Goal: Task Accomplishment & Management: Complete application form

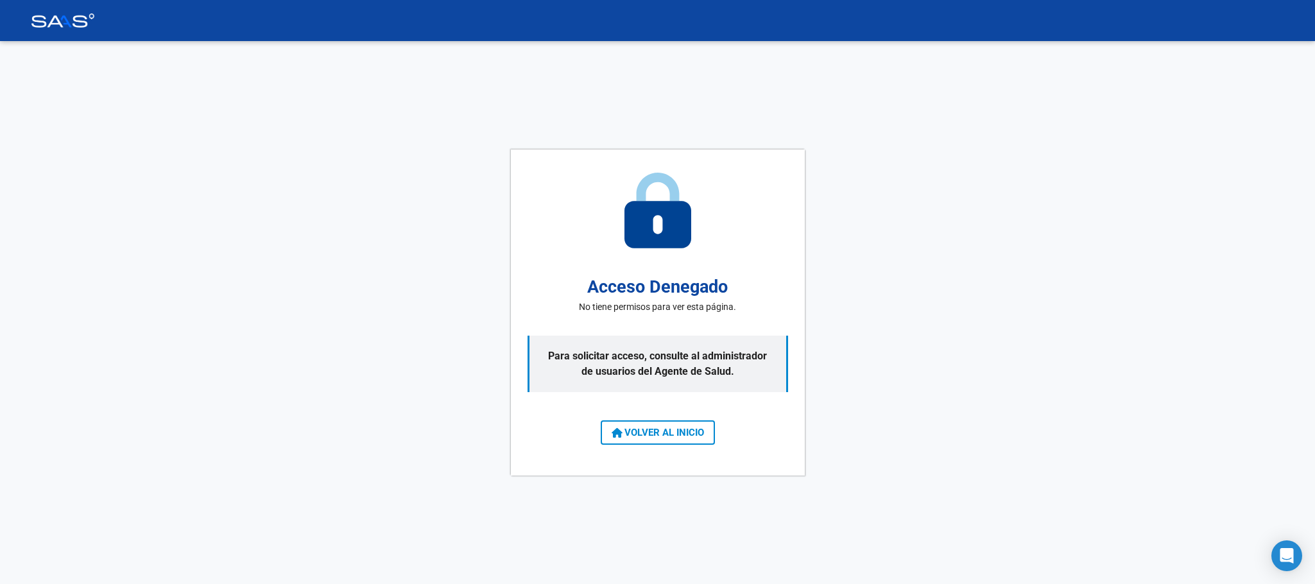
click at [695, 422] on button "VOLVER AL INICIO" at bounding box center [658, 432] width 114 height 24
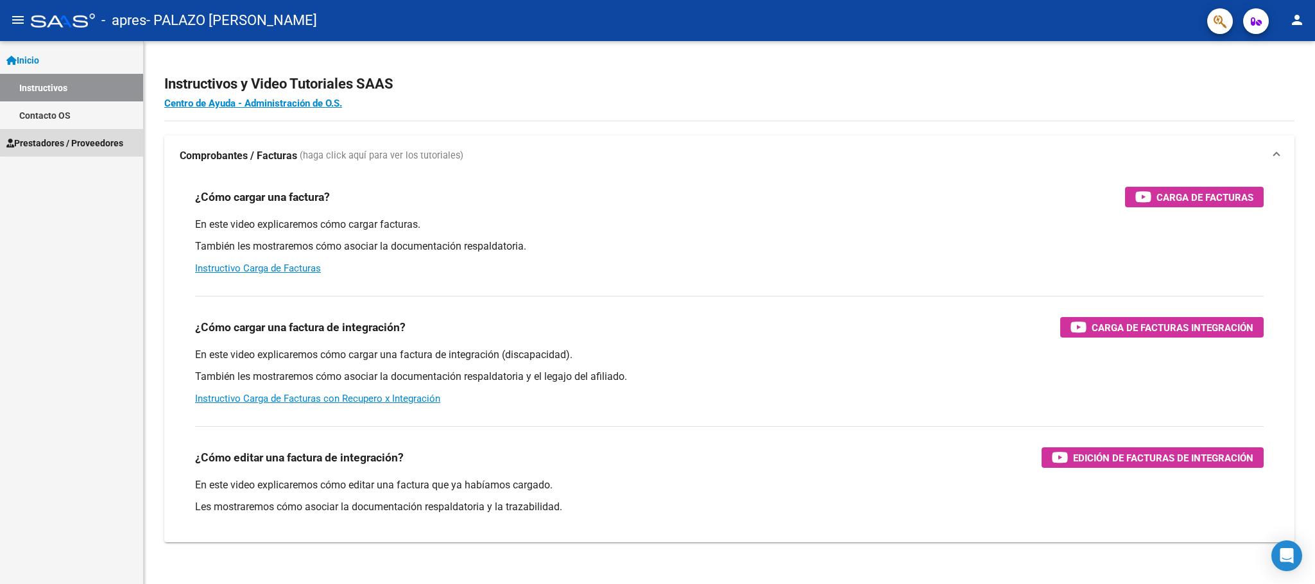
click at [91, 141] on span "Prestadores / Proveedores" at bounding box center [64, 143] width 117 height 14
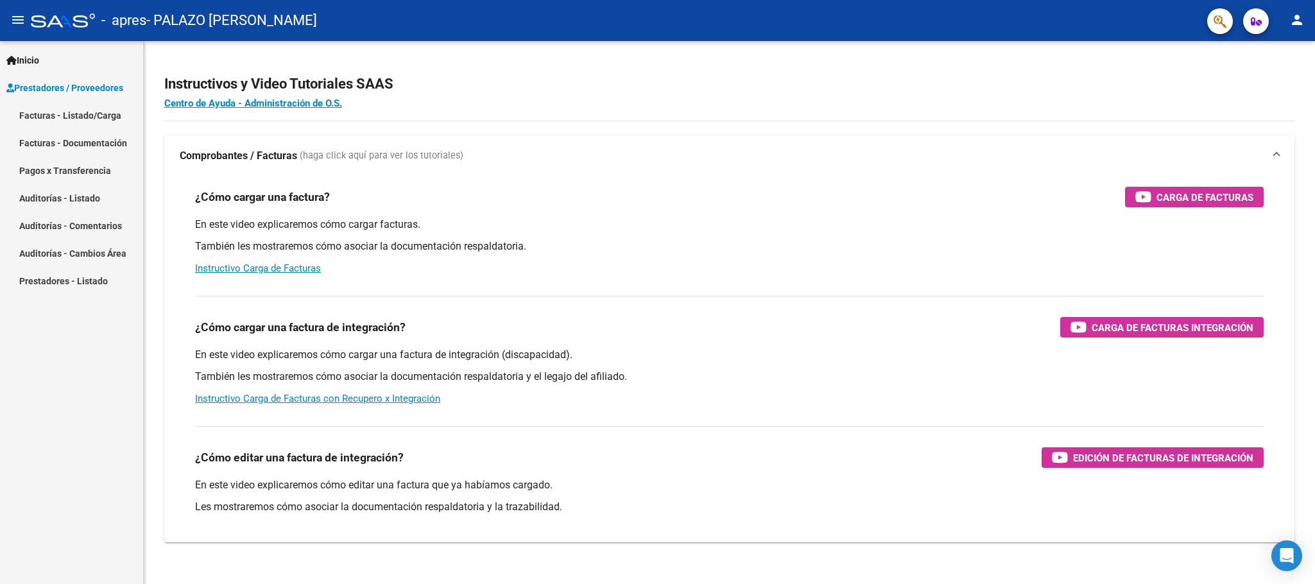
click at [106, 116] on link "Facturas - Listado/Carga" at bounding box center [71, 115] width 143 height 28
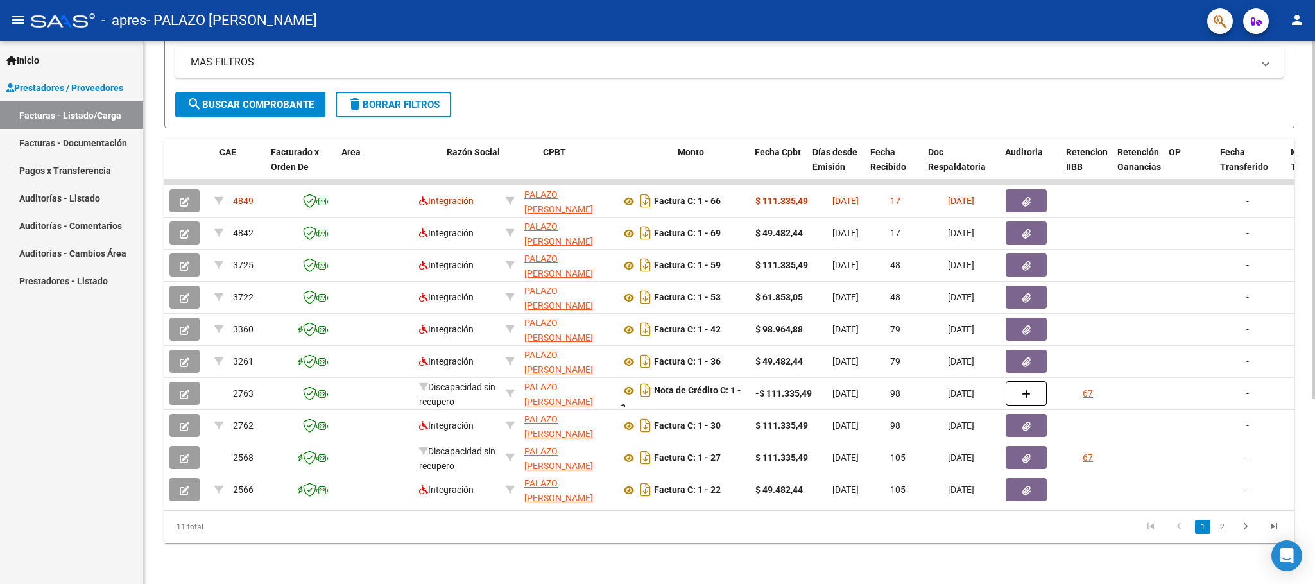
scroll to position [0, 85]
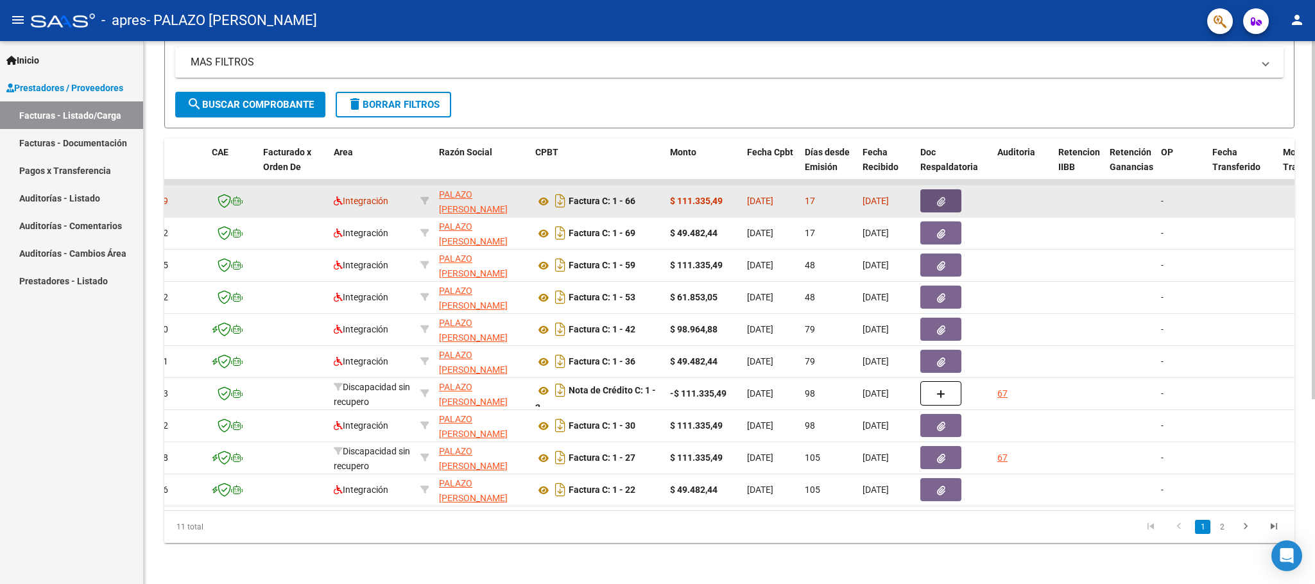
click at [942, 197] on icon "button" at bounding box center [941, 202] width 8 height 10
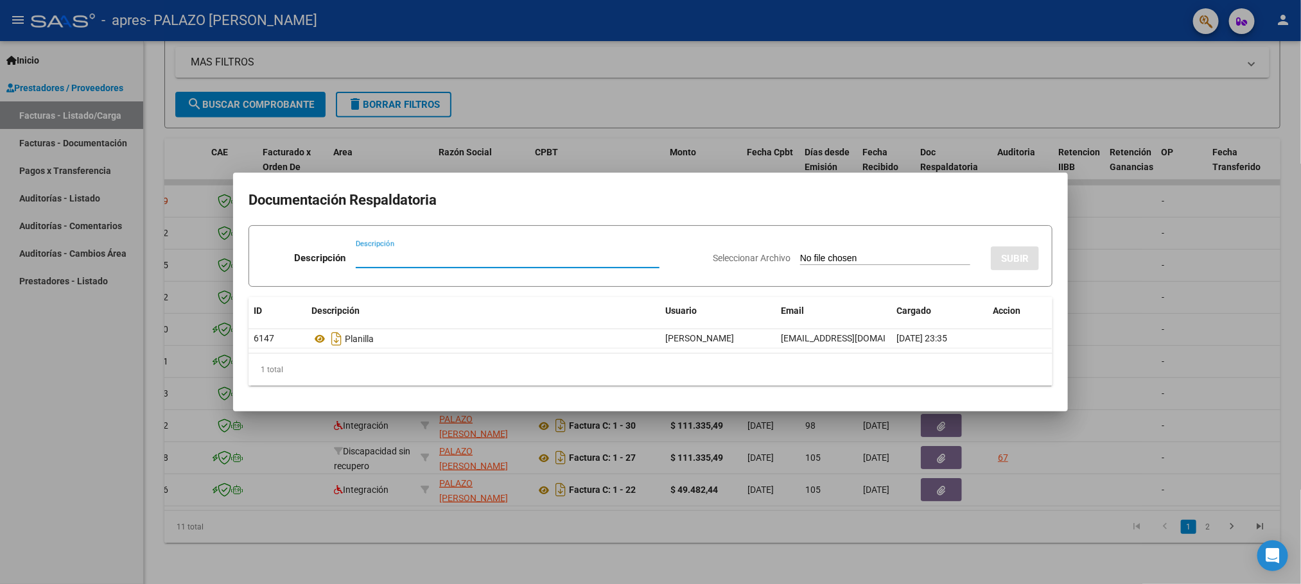
click at [410, 256] on input "Descripción" at bounding box center [508, 258] width 304 height 12
type input "Planilla agosto"
click at [811, 243] on div "Seleccionar Archivo SUBIR" at bounding box center [876, 255] width 326 height 39
click at [819, 259] on input "Seleccionar Archivo" at bounding box center [885, 259] width 170 height 12
type input "C:\fakepath\España F Agosto Fonoaudiologia Planilla.pdf"
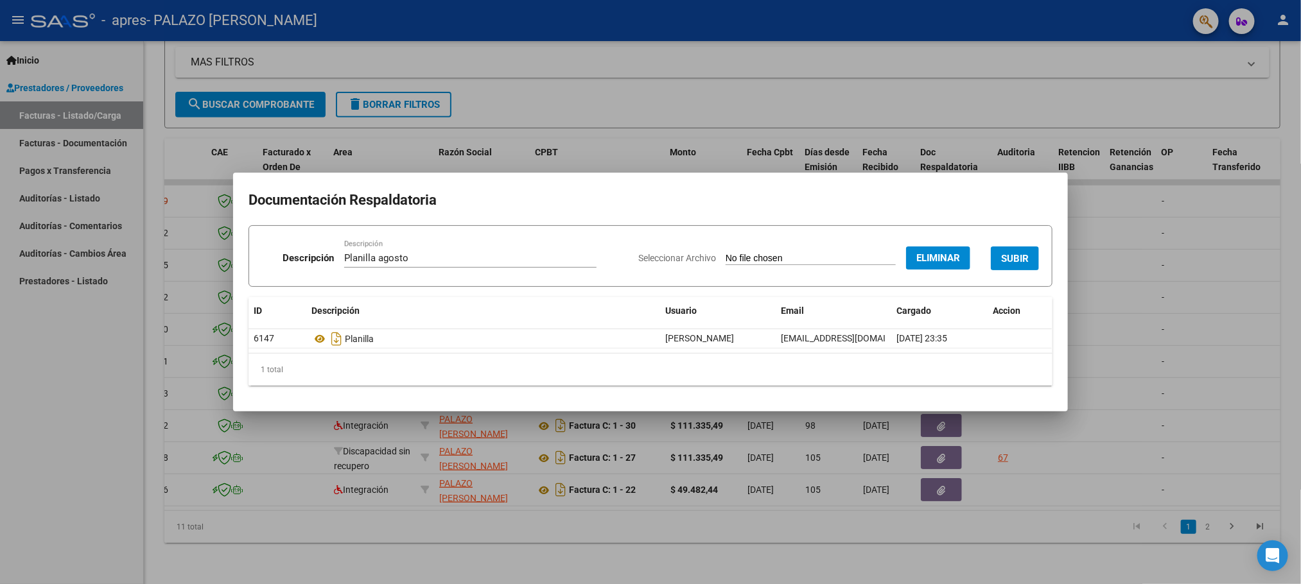
click at [1017, 258] on span "SUBIR" at bounding box center [1015, 259] width 28 height 12
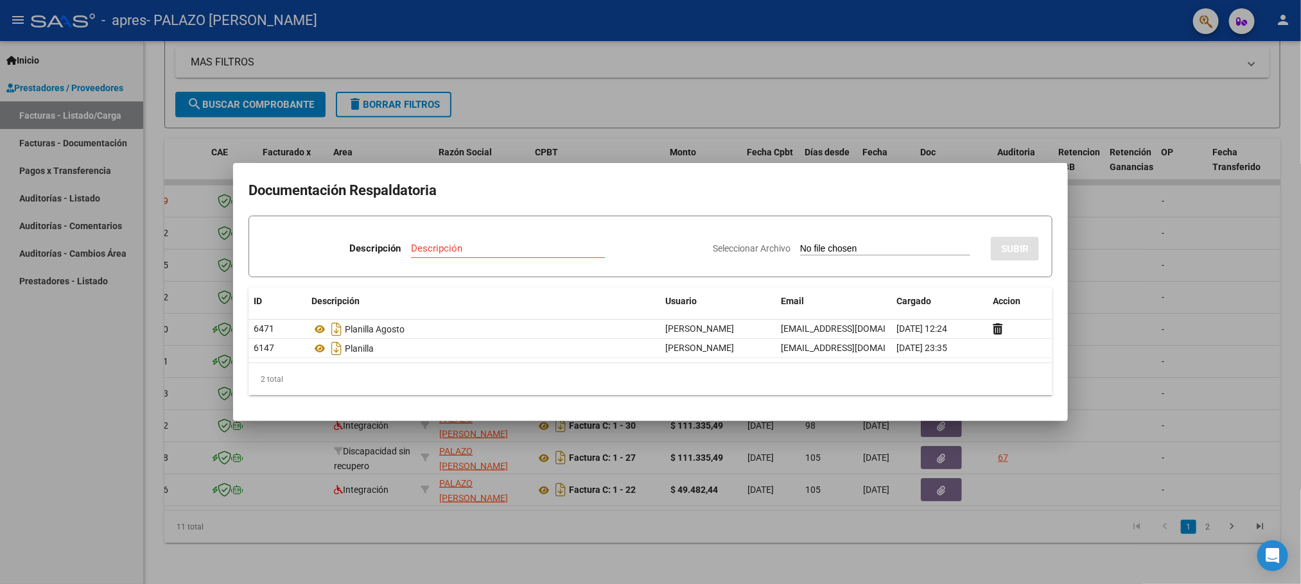
click at [1094, 230] on div at bounding box center [650, 292] width 1301 height 584
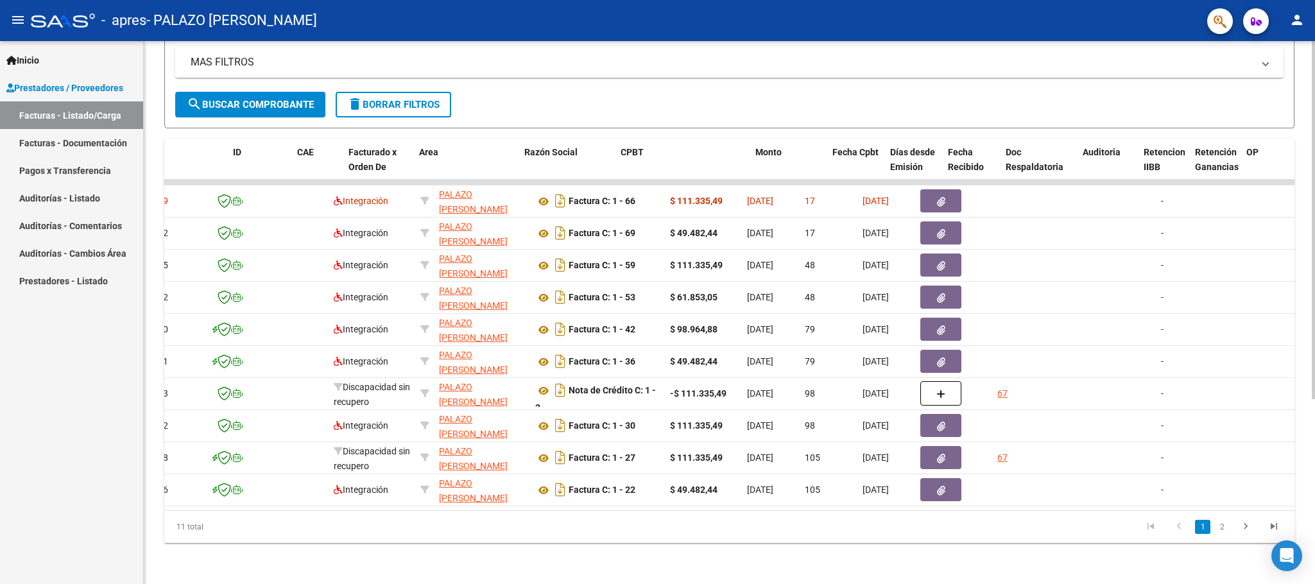
scroll to position [0, 0]
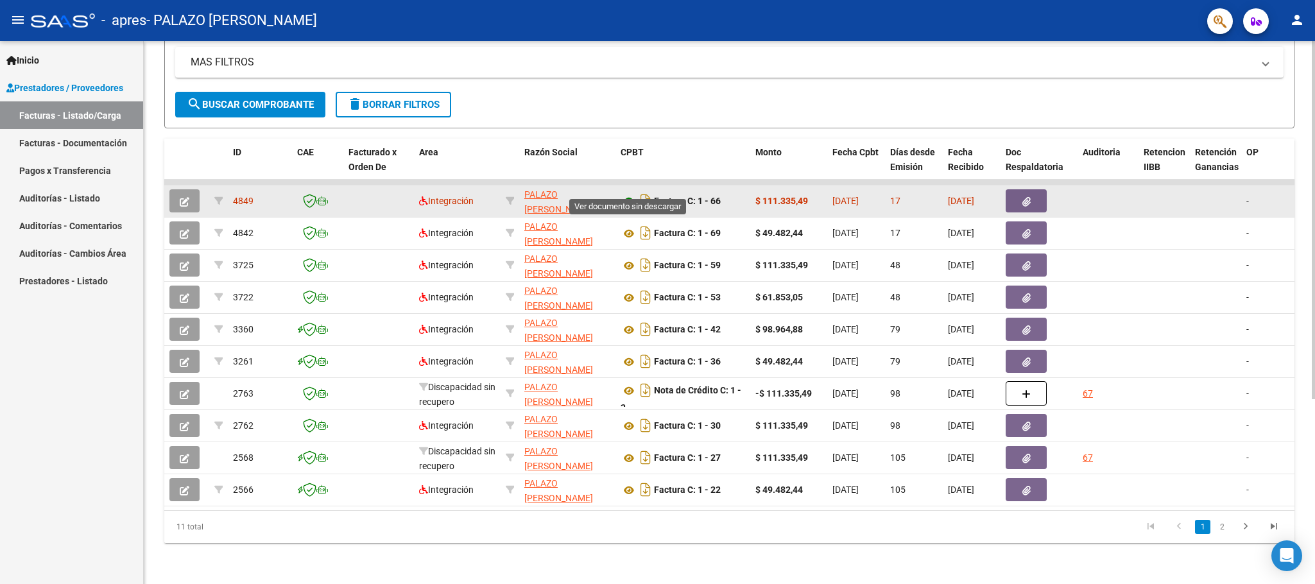
click at [627, 194] on icon at bounding box center [629, 201] width 17 height 15
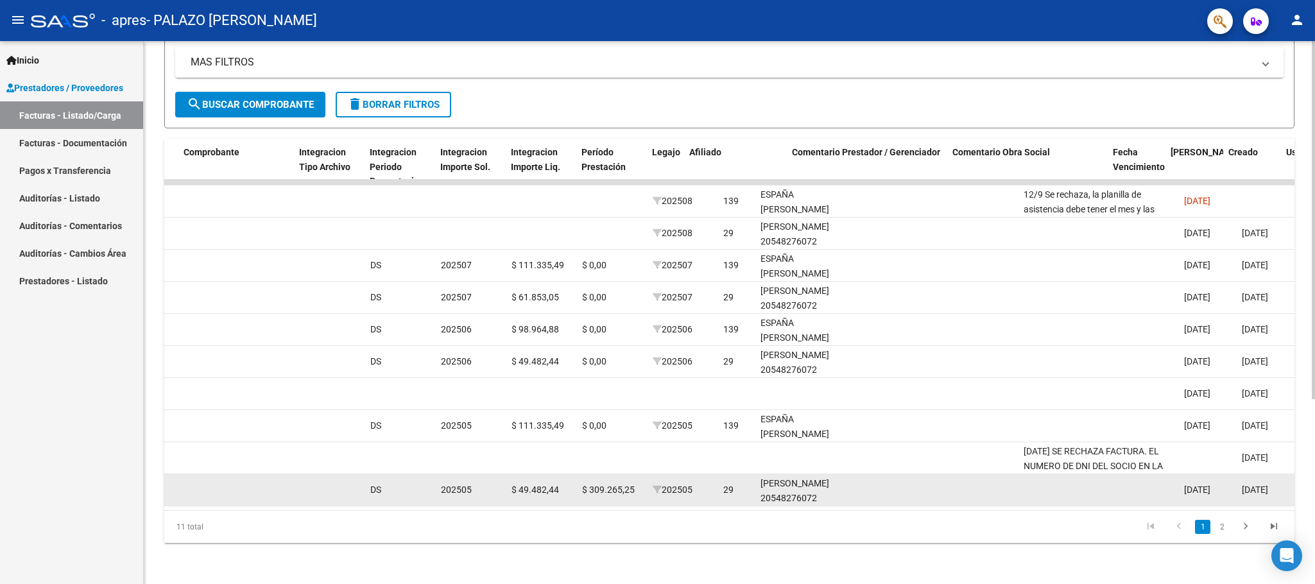
scroll to position [0, 1291]
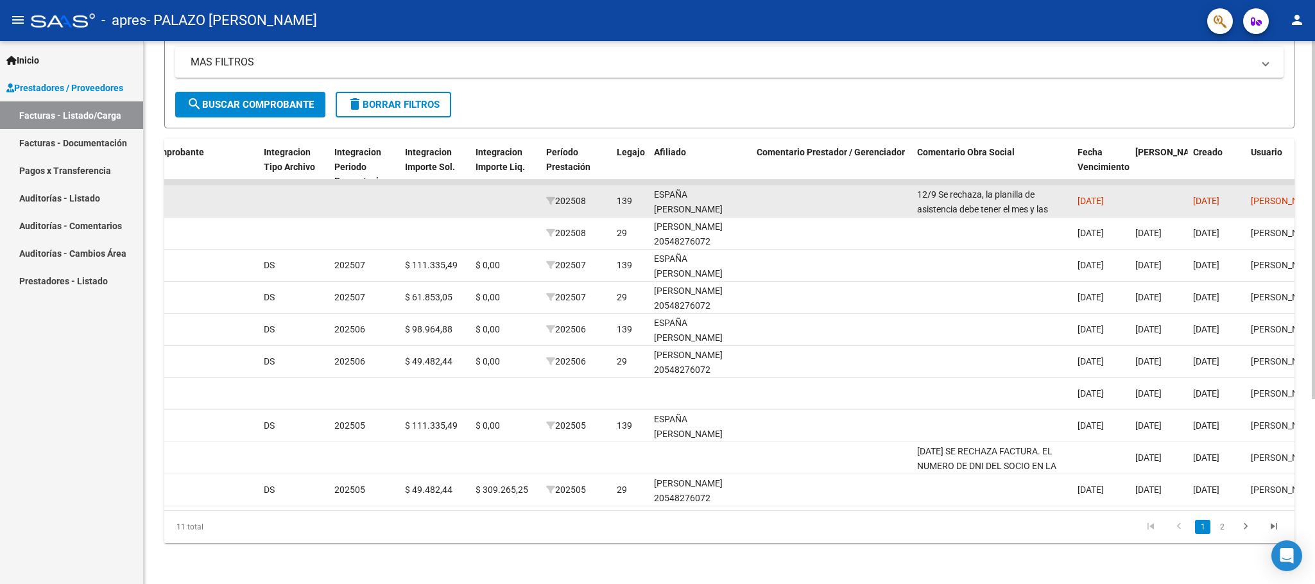
click at [861, 195] on datatable-body-cell at bounding box center [832, 201] width 160 height 31
click at [848, 186] on datatable-body-cell at bounding box center [832, 201] width 160 height 31
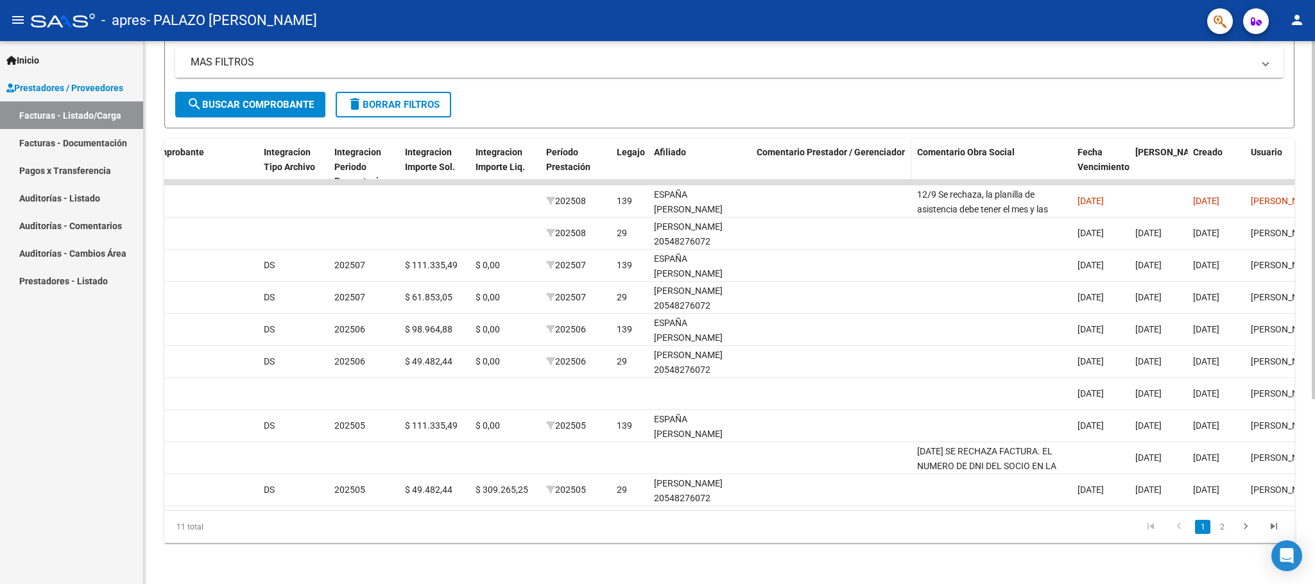
click at [808, 159] on datatable-header-cell "Comentario Prestador / Gerenciador" at bounding box center [832, 167] width 160 height 56
click at [811, 145] on datatable-header-cell "Comentario Prestador / Gerenciador" at bounding box center [832, 167] width 160 height 56
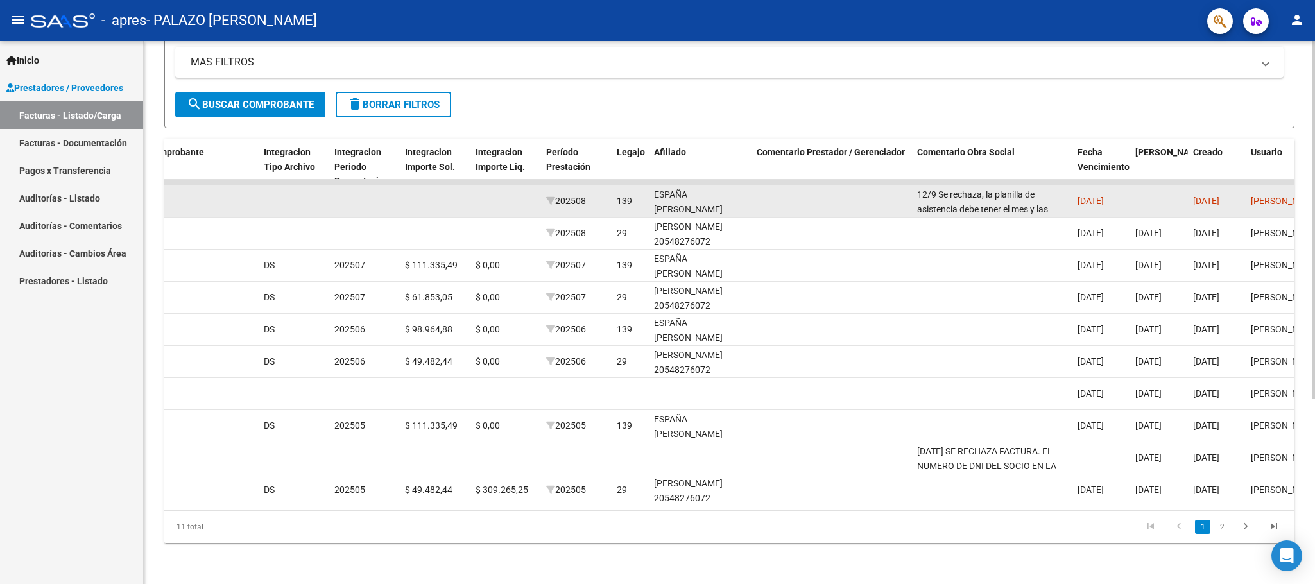
click at [875, 187] on datatable-body-cell at bounding box center [832, 201] width 160 height 31
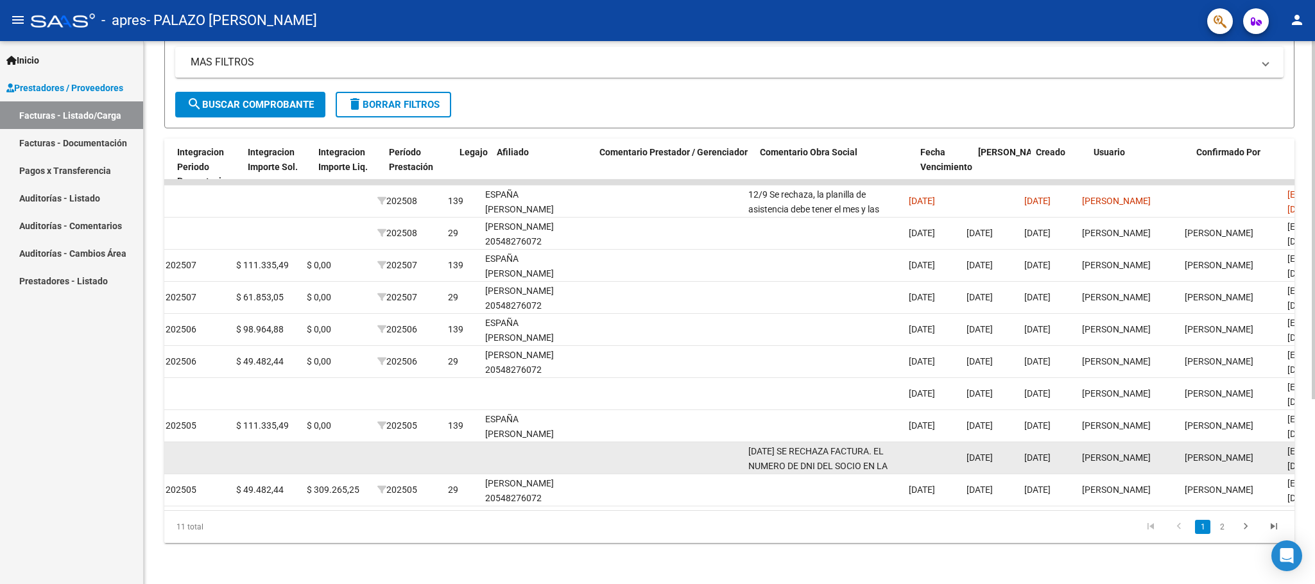
scroll to position [0, 1435]
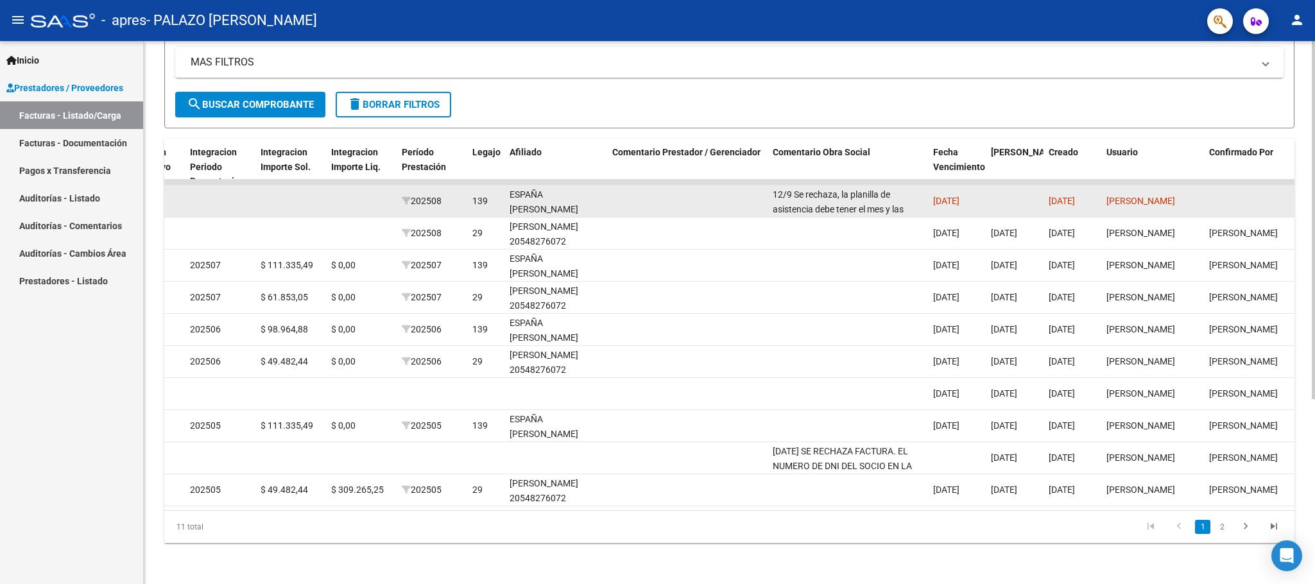
click at [751, 193] on datatable-body-cell at bounding box center [687, 201] width 160 height 31
drag, startPoint x: 728, startPoint y: 193, endPoint x: 719, endPoint y: 191, distance: 9.1
click at [719, 191] on datatable-body-cell at bounding box center [687, 201] width 160 height 31
click at [333, 199] on datatable-body-cell at bounding box center [361, 201] width 71 height 31
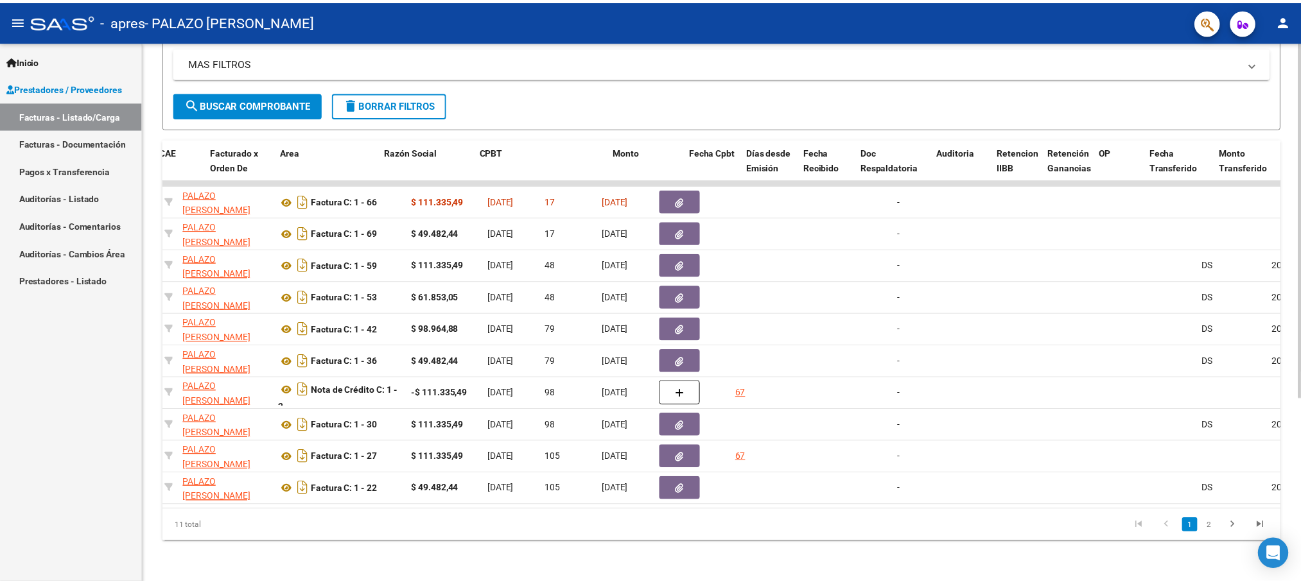
scroll to position [0, 0]
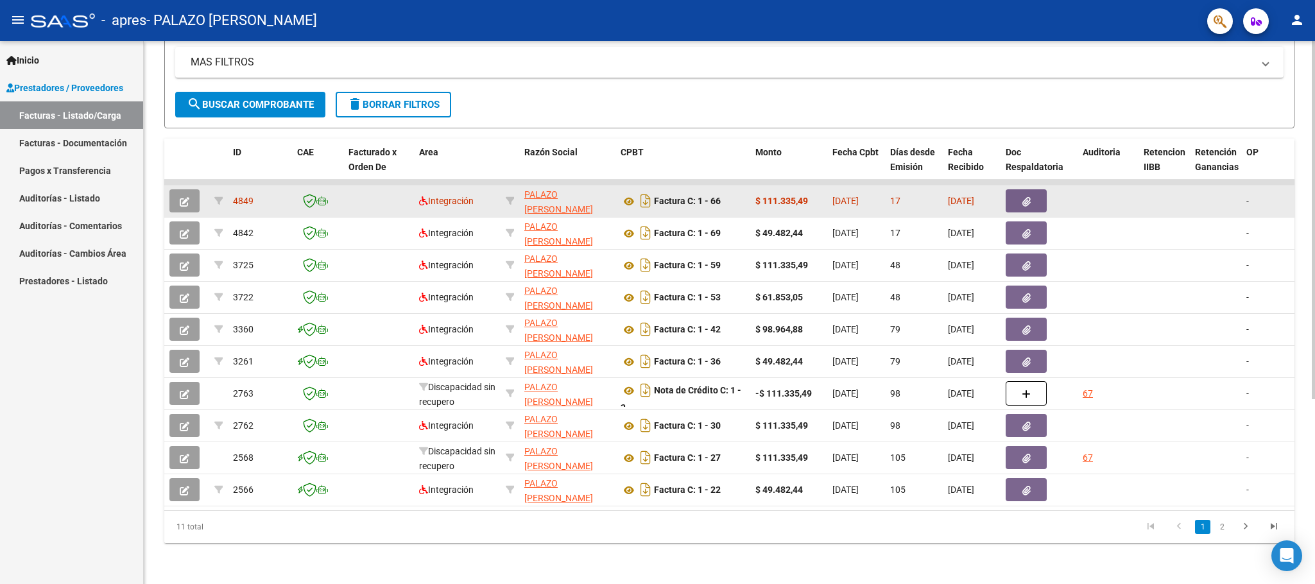
click at [189, 189] on button "button" at bounding box center [184, 200] width 30 height 23
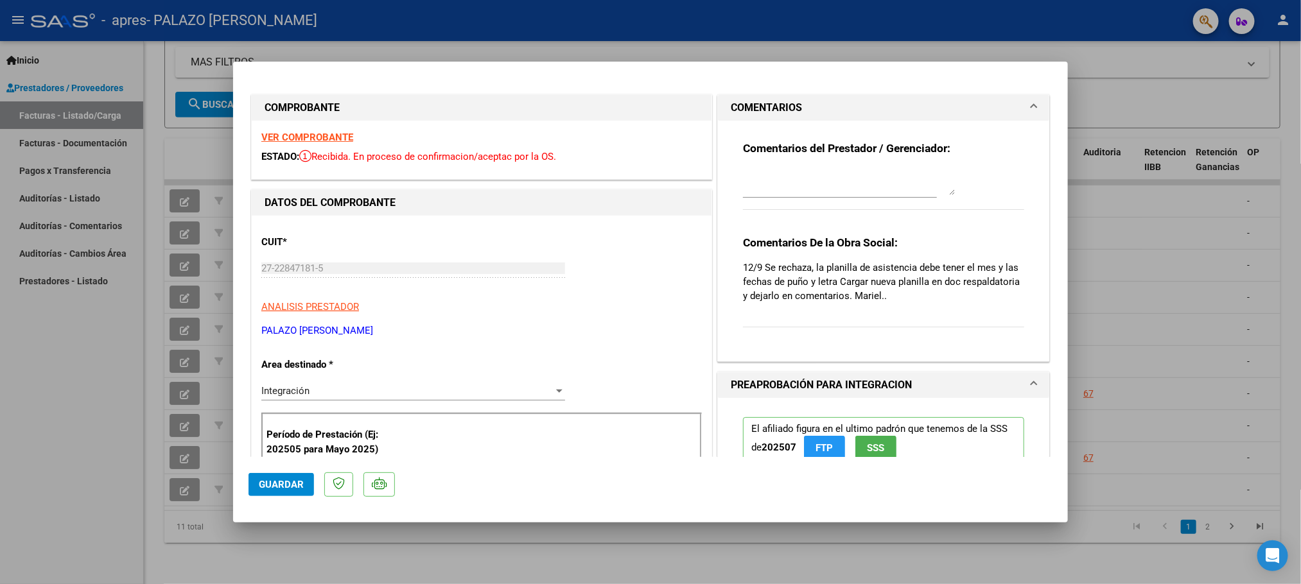
click at [783, 171] on textarea at bounding box center [849, 182] width 212 height 26
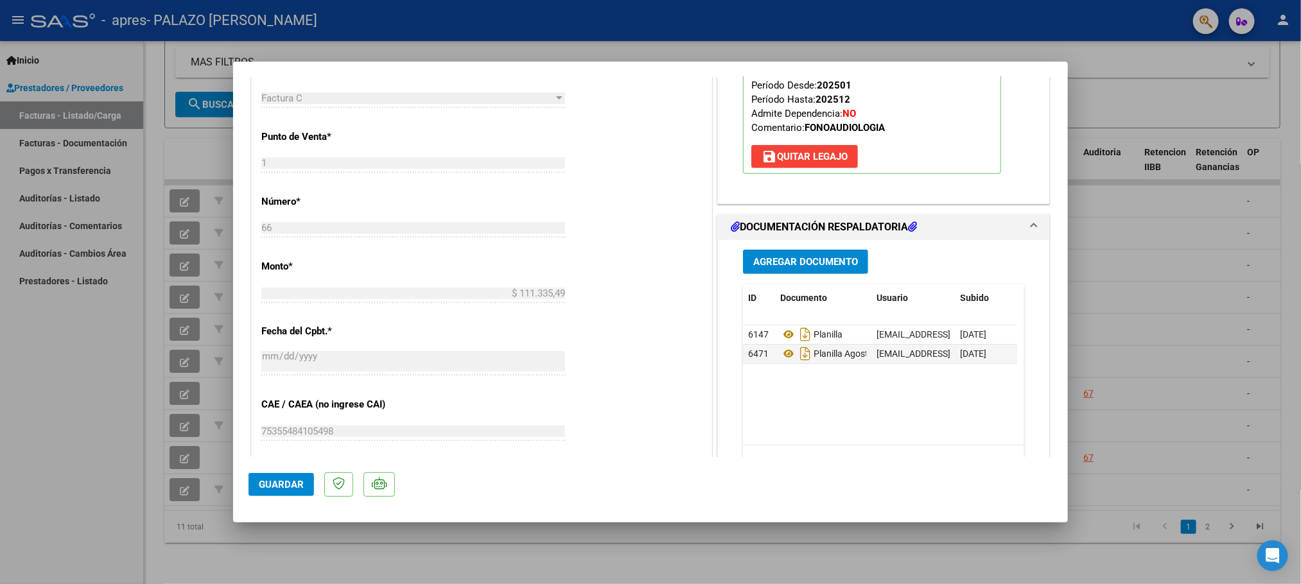
scroll to position [578, 0]
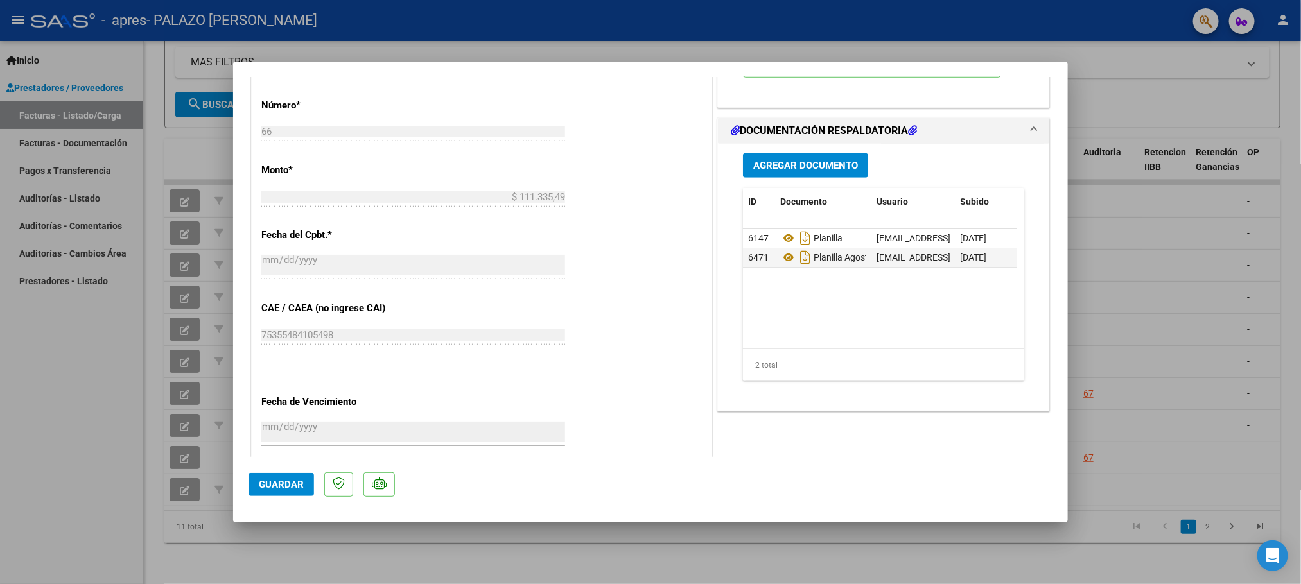
drag, startPoint x: 879, startPoint y: 334, endPoint x: 986, endPoint y: 328, distance: 107.4
click at [986, 328] on datatable-body "6147 Planilla [EMAIL_ADDRESS][DOMAIN_NAME] - [PERSON_NAME] PALAZO [DATE] 6471 P…" at bounding box center [880, 288] width 274 height 119
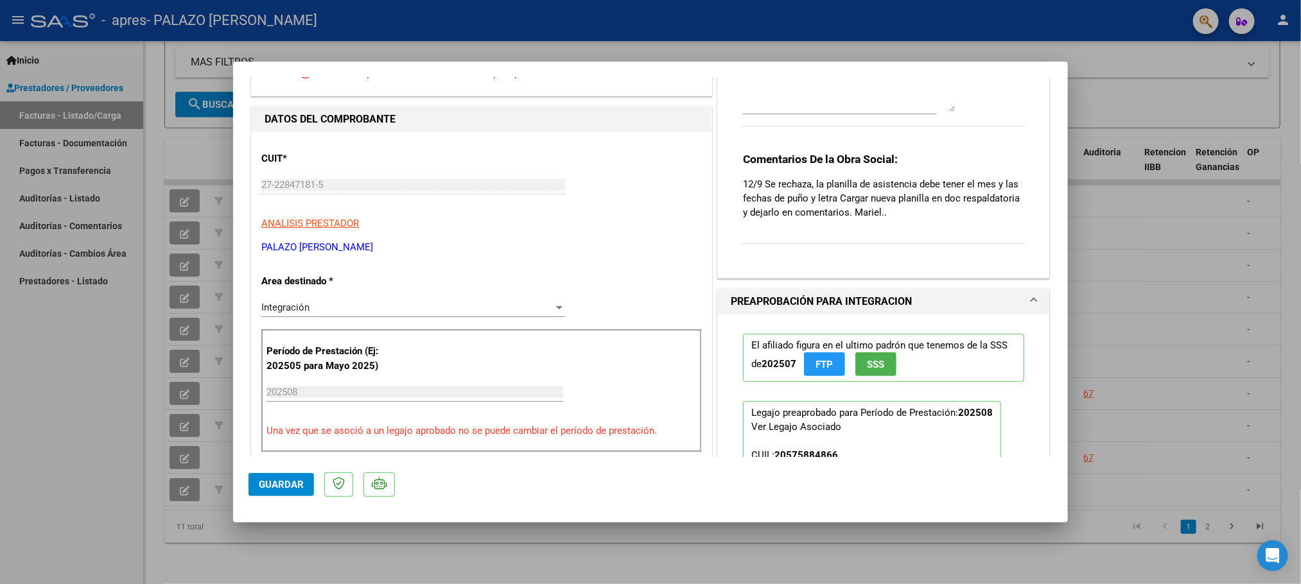
scroll to position [0, 0]
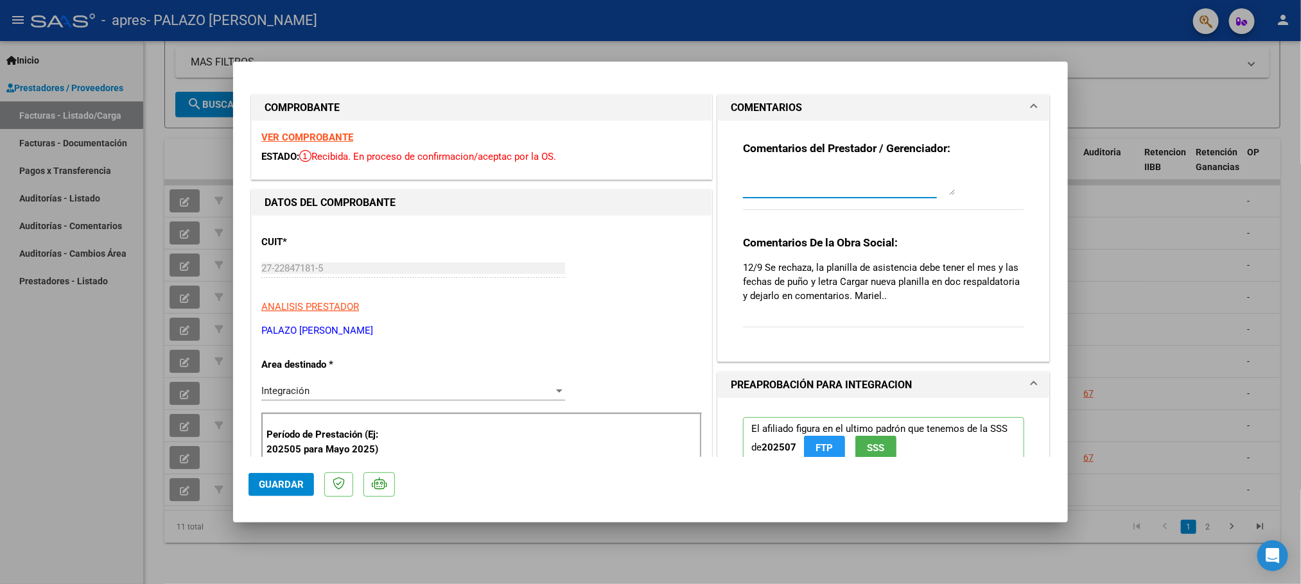
click at [844, 173] on textarea at bounding box center [849, 182] width 212 height 26
click at [743, 175] on textarea "Ya está cargada la planilla con la modificación solicitada" at bounding box center [849, 182] width 212 height 26
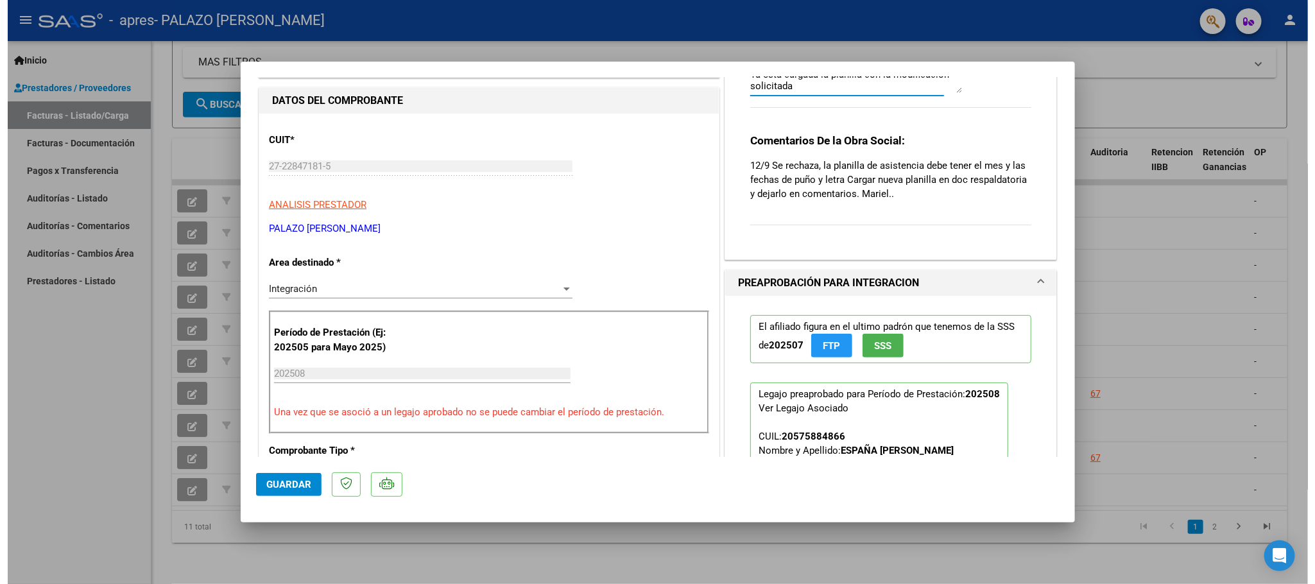
scroll to position [51, 0]
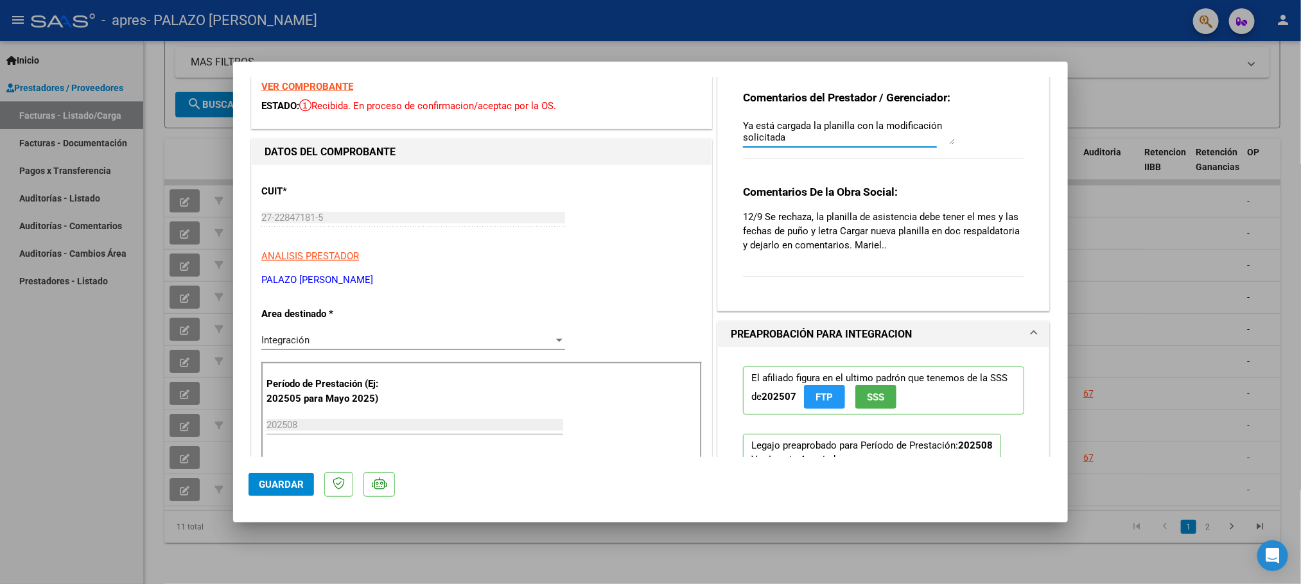
type textarea "Ya está cargada la planilla con la modificación solicitada"
click at [289, 476] on button "Guardar" at bounding box center [280, 484] width 65 height 23
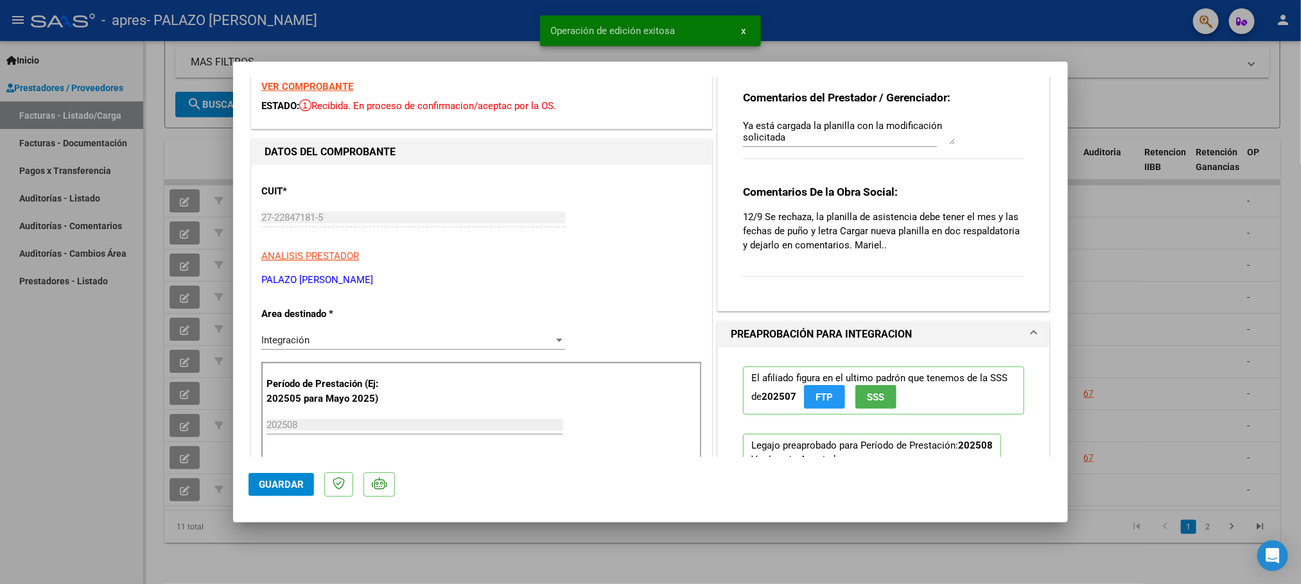
click at [1121, 370] on div at bounding box center [650, 292] width 1301 height 584
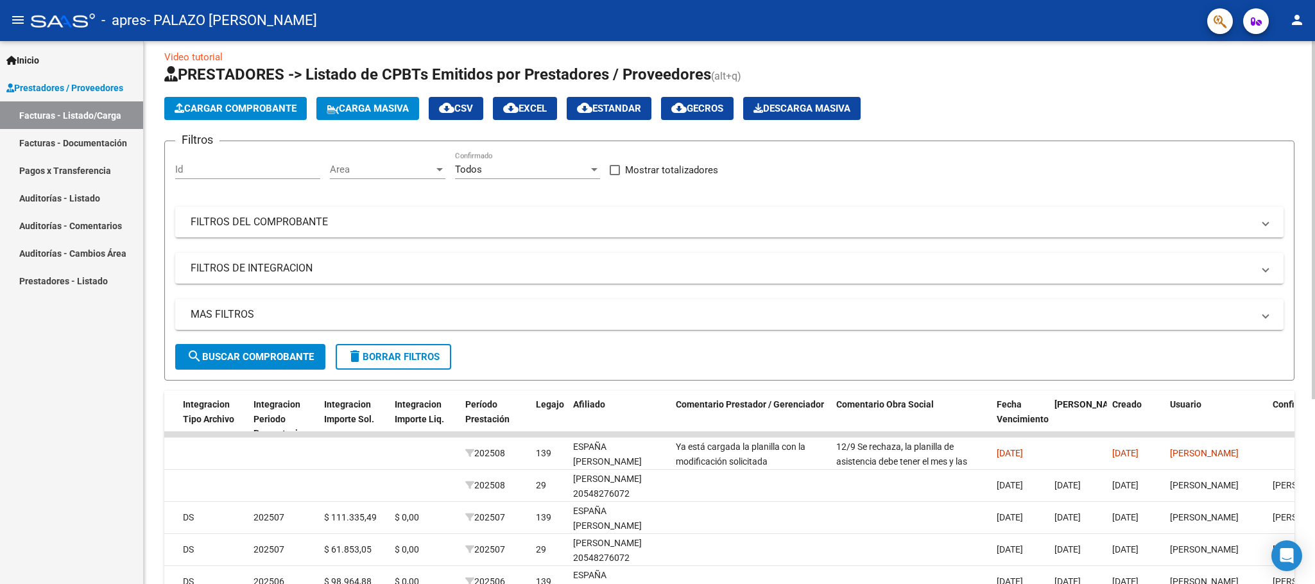
scroll to position [0, 0]
